Goal: Task Accomplishment & Management: Complete application form

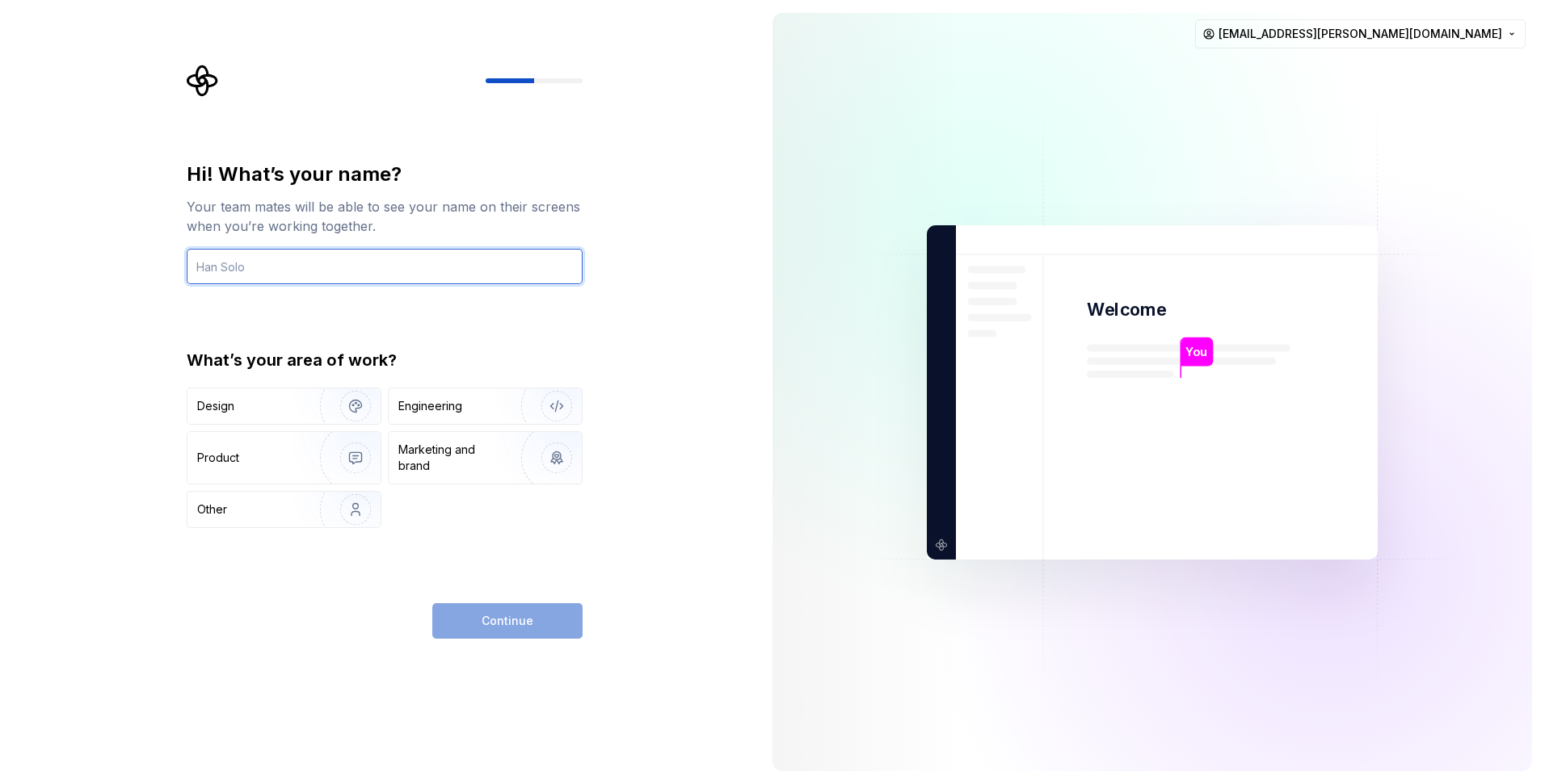
click at [458, 273] on input "text" at bounding box center [384, 267] width 396 height 35
type input "Rose Westcott"
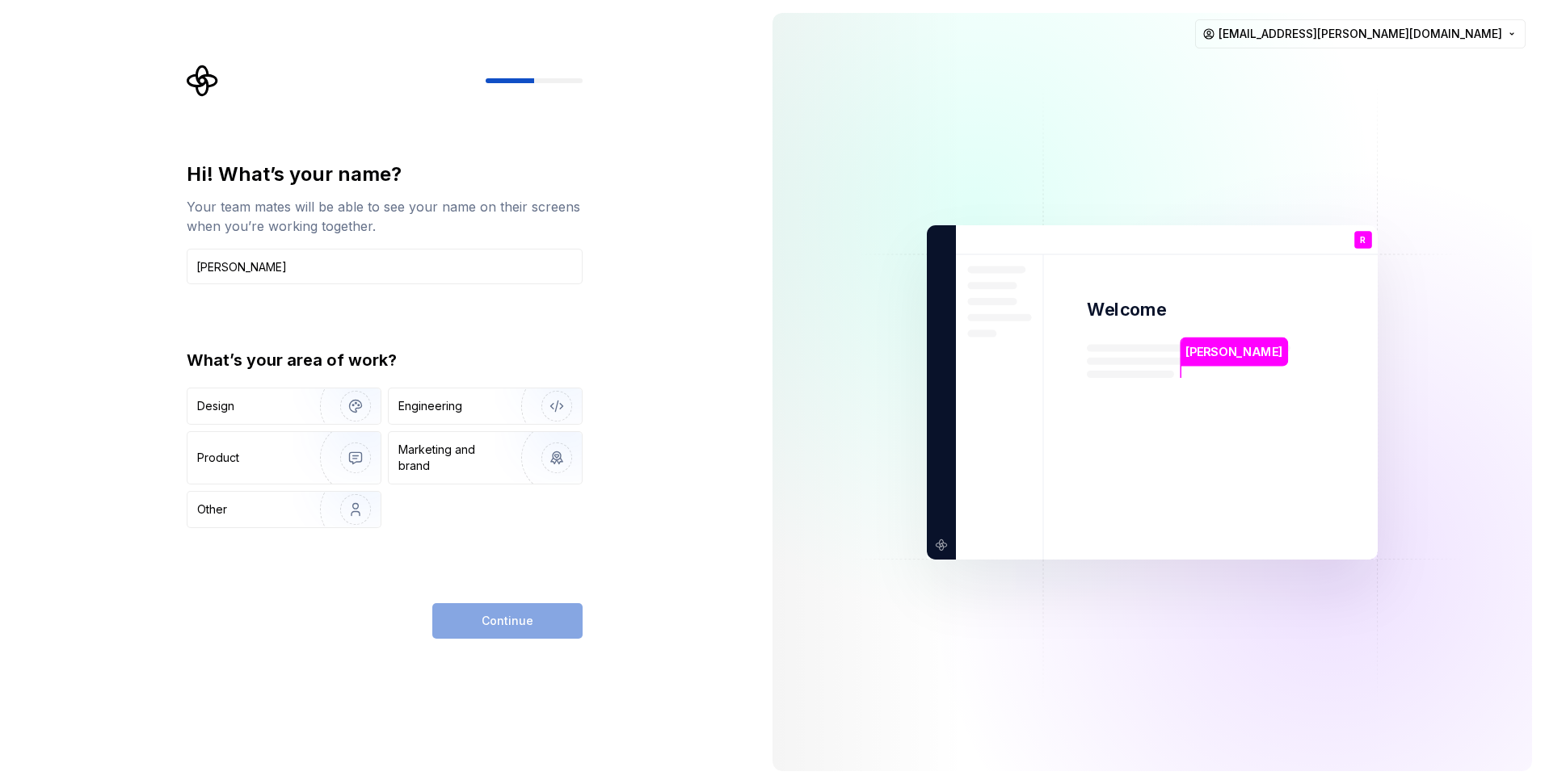
click at [412, 317] on div "Hi! What’s your name? Your team mates will be able to see your name on their sc…" at bounding box center [384, 345] width 396 height 367
click at [302, 411] on img "button" at bounding box center [344, 406] width 103 height 108
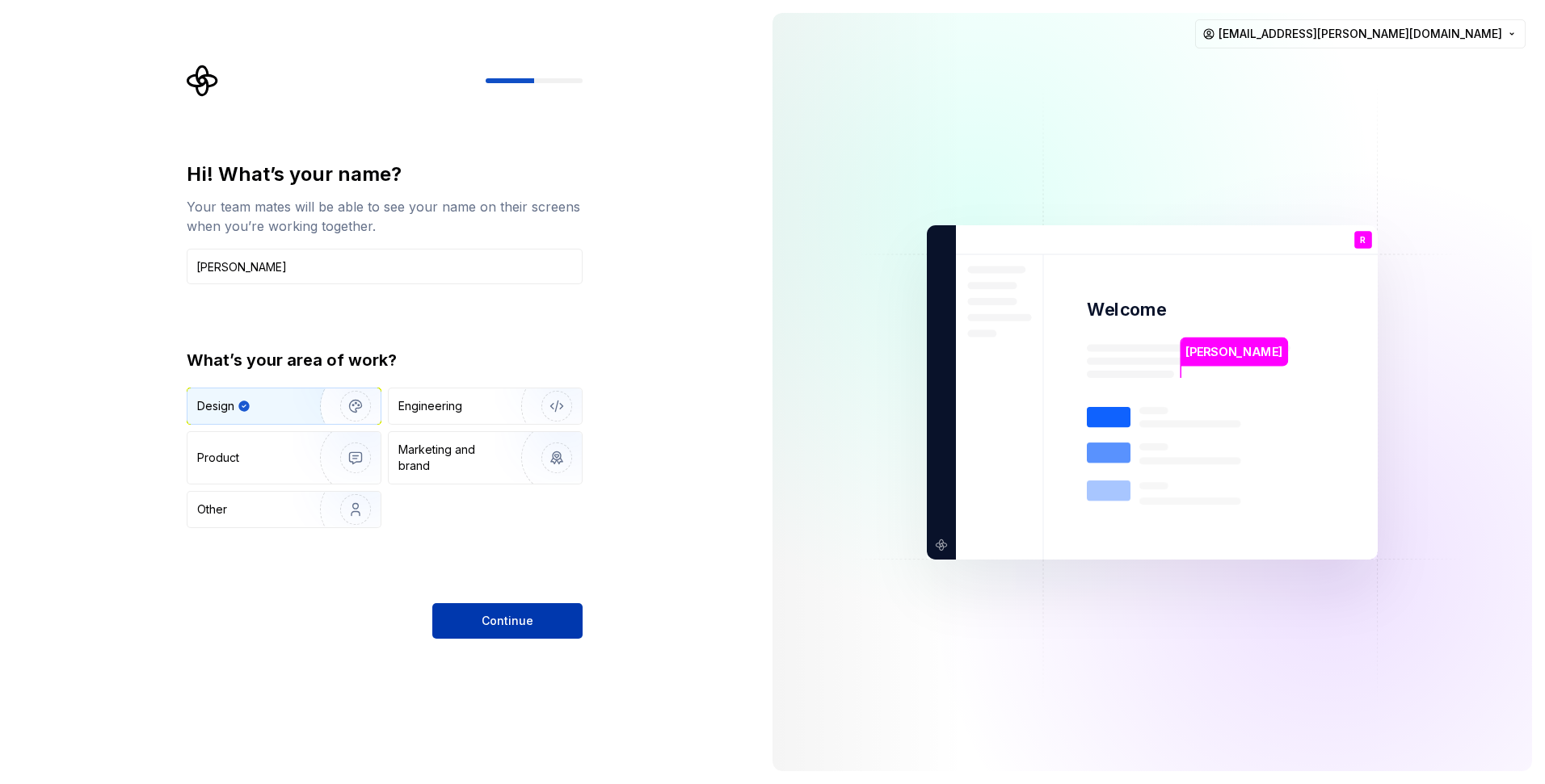
click at [516, 606] on button "Continue" at bounding box center [507, 621] width 150 height 35
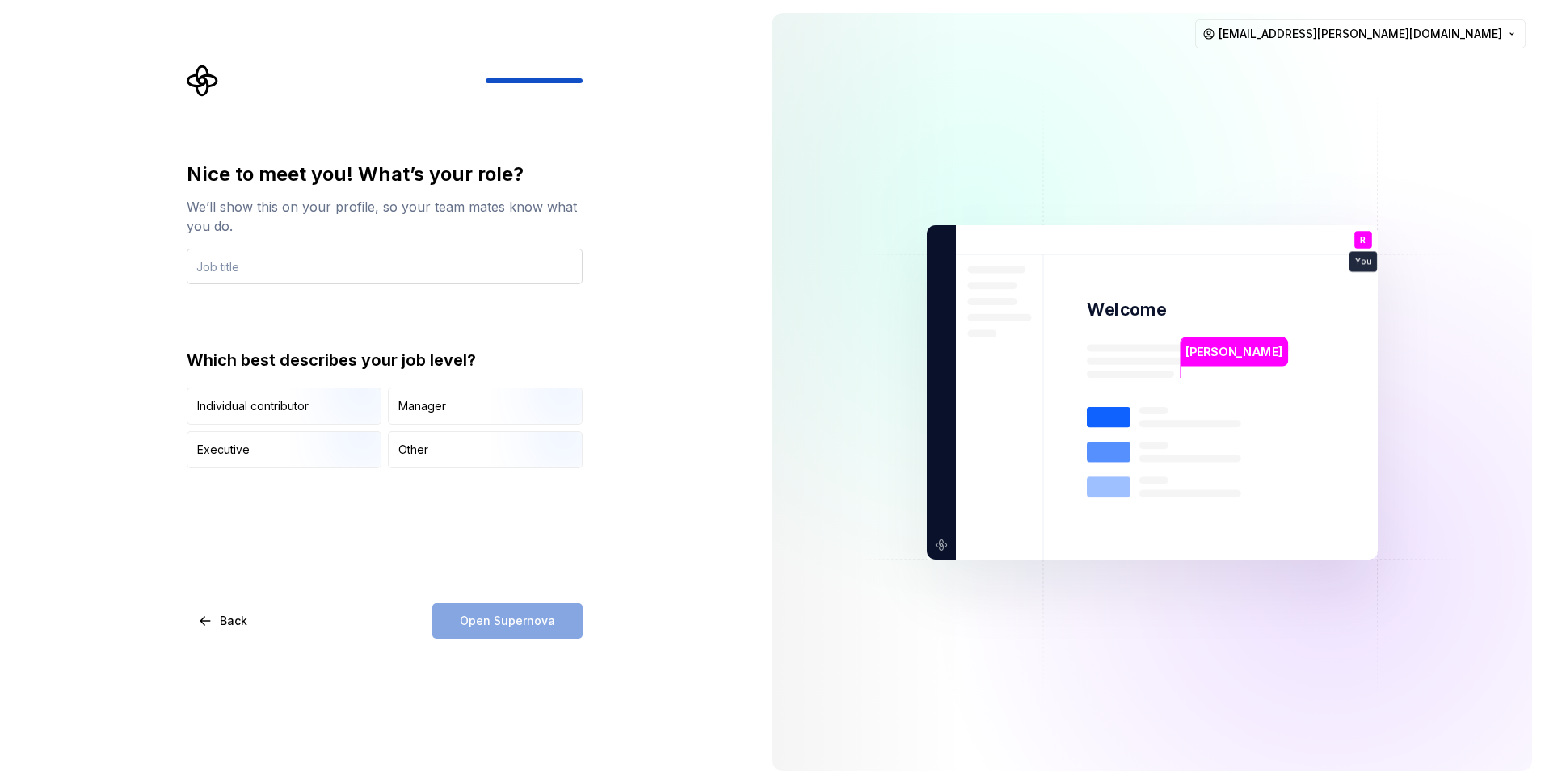
click at [337, 260] on input "text" at bounding box center [384, 267] width 396 height 35
type input "UX Designer"
click at [315, 223] on div "We’ll show this on your profile, so your team mates know what you do." at bounding box center [384, 217] width 396 height 39
click at [353, 418] on img "button" at bounding box center [341, 426] width 103 height 108
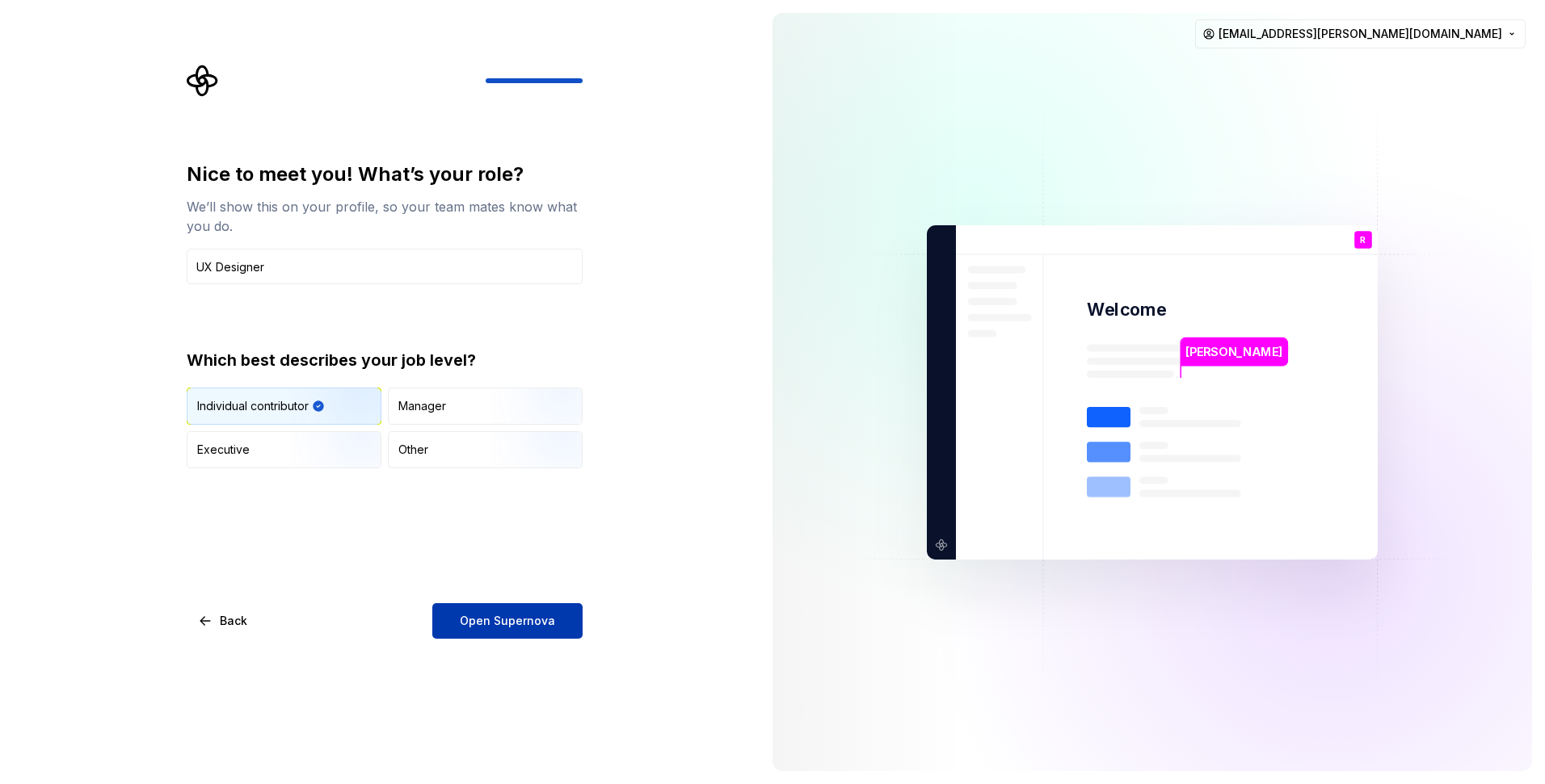
click at [498, 616] on span "Open Supernova" at bounding box center [507, 621] width 95 height 16
